Goal: Task Accomplishment & Management: Manage account settings

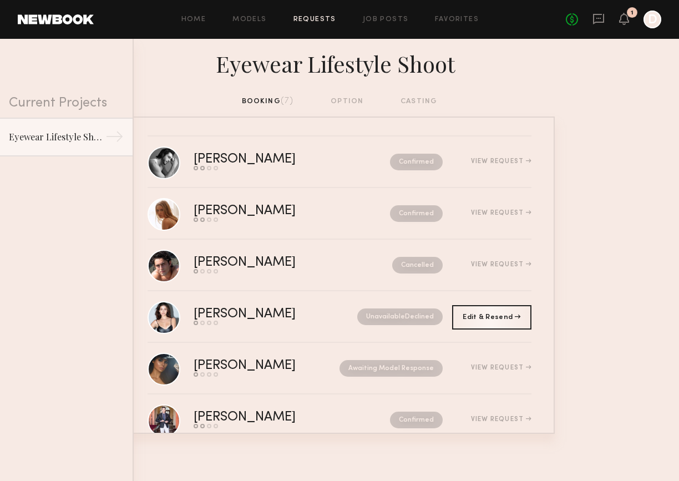
click at [325, 22] on link "Requests" at bounding box center [314, 19] width 43 height 7
click at [630, 19] on div "No fees up to $5,000 1 D" at bounding box center [613, 20] width 95 height 18
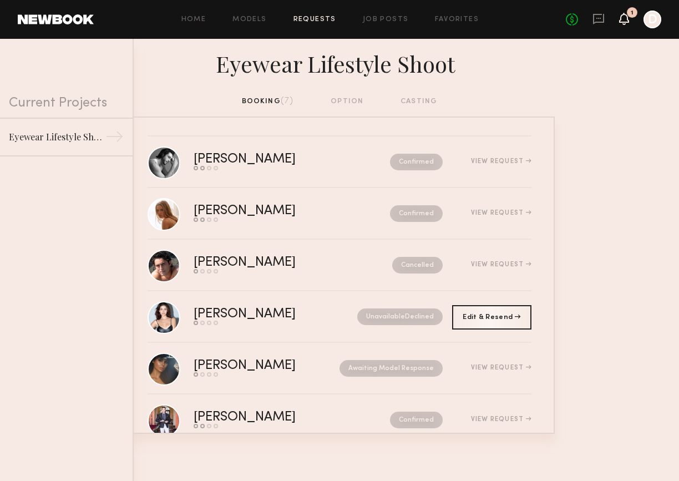
click at [627, 19] on icon at bounding box center [624, 18] width 9 height 8
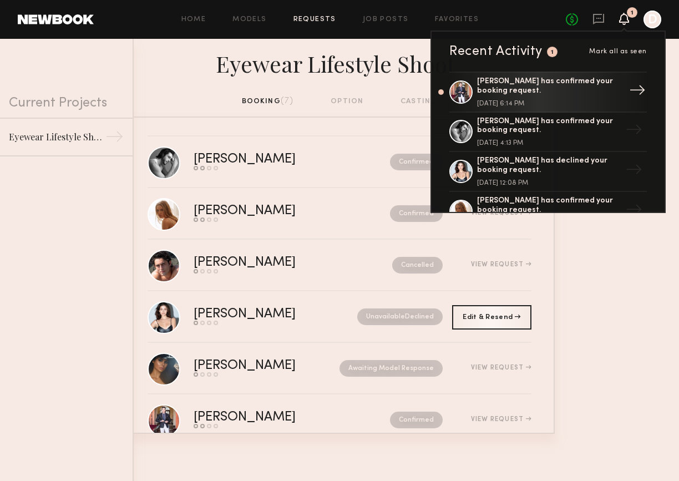
click at [579, 90] on div "[PERSON_NAME] has confirmed your booking request." at bounding box center [549, 86] width 144 height 19
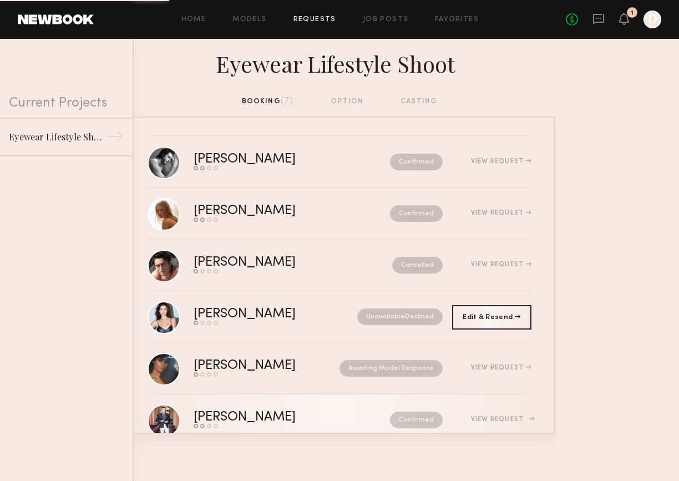
scroll to position [42, 0]
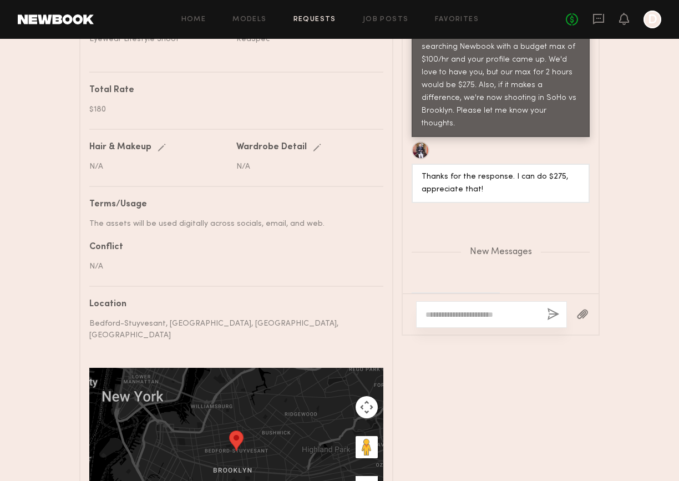
scroll to position [700, 0]
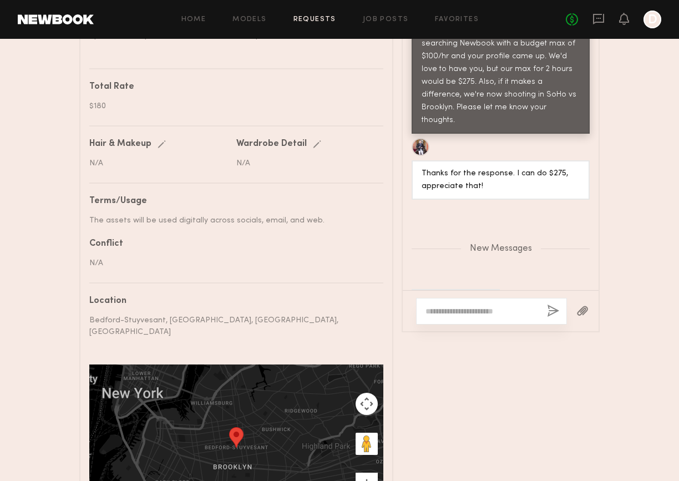
click at [457, 306] on textarea at bounding box center [481, 311] width 113 height 11
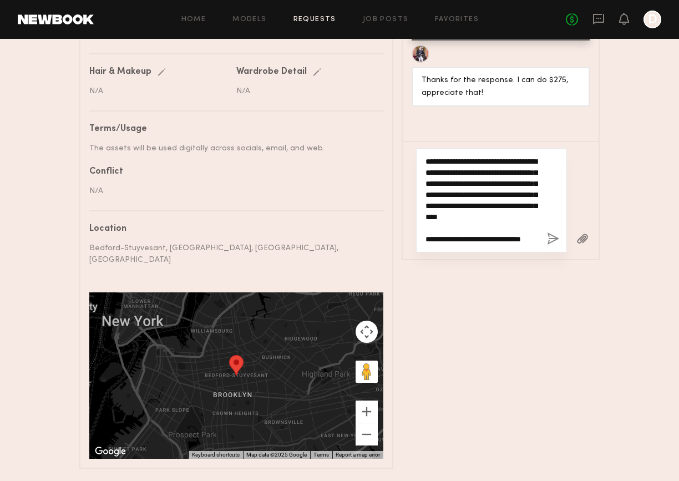
scroll to position [22, 0]
type textarea "**********"
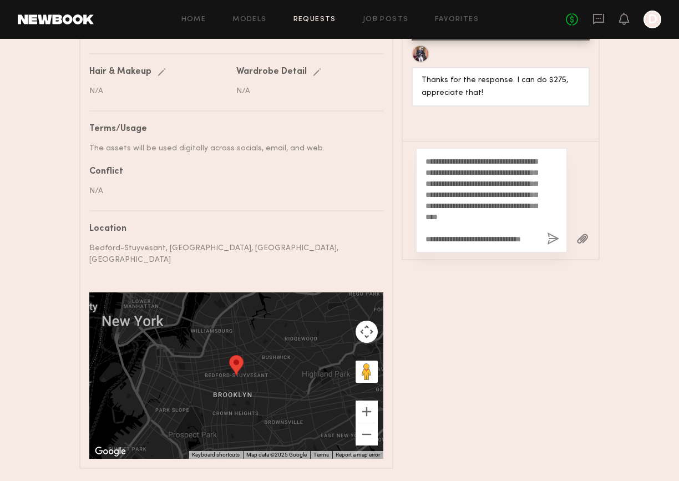
click at [551, 232] on button "button" at bounding box center [553, 239] width 12 height 14
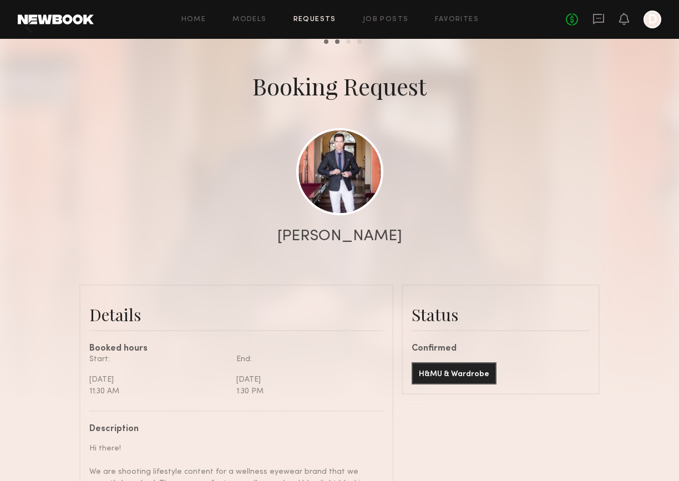
scroll to position [0, 0]
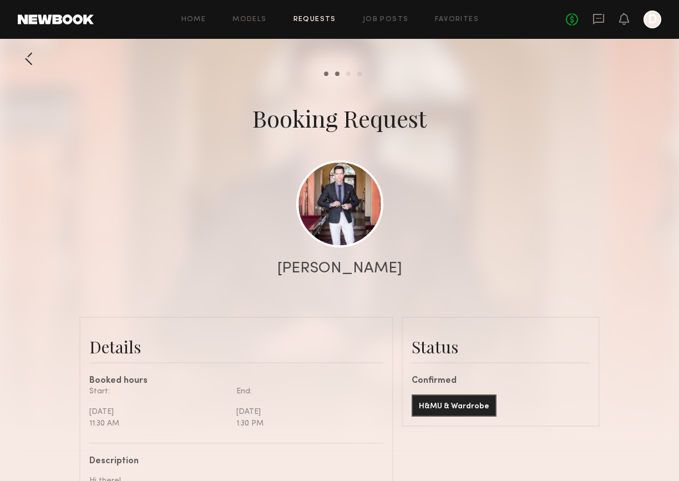
click at [39, 57] on div at bounding box center [29, 59] width 22 height 22
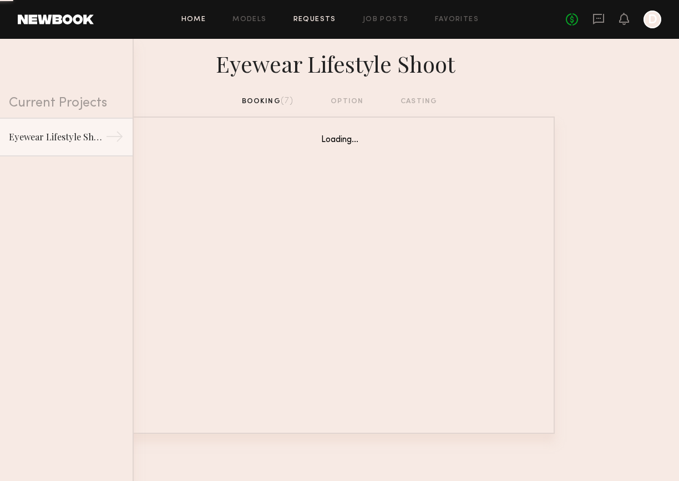
click at [202, 18] on link "Home" at bounding box center [193, 19] width 25 height 7
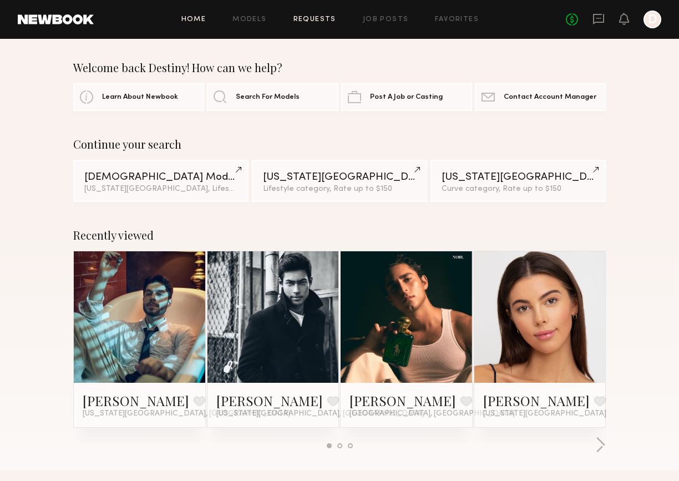
click at [312, 19] on link "Requests" at bounding box center [314, 19] width 43 height 7
